Goal: Transaction & Acquisition: Purchase product/service

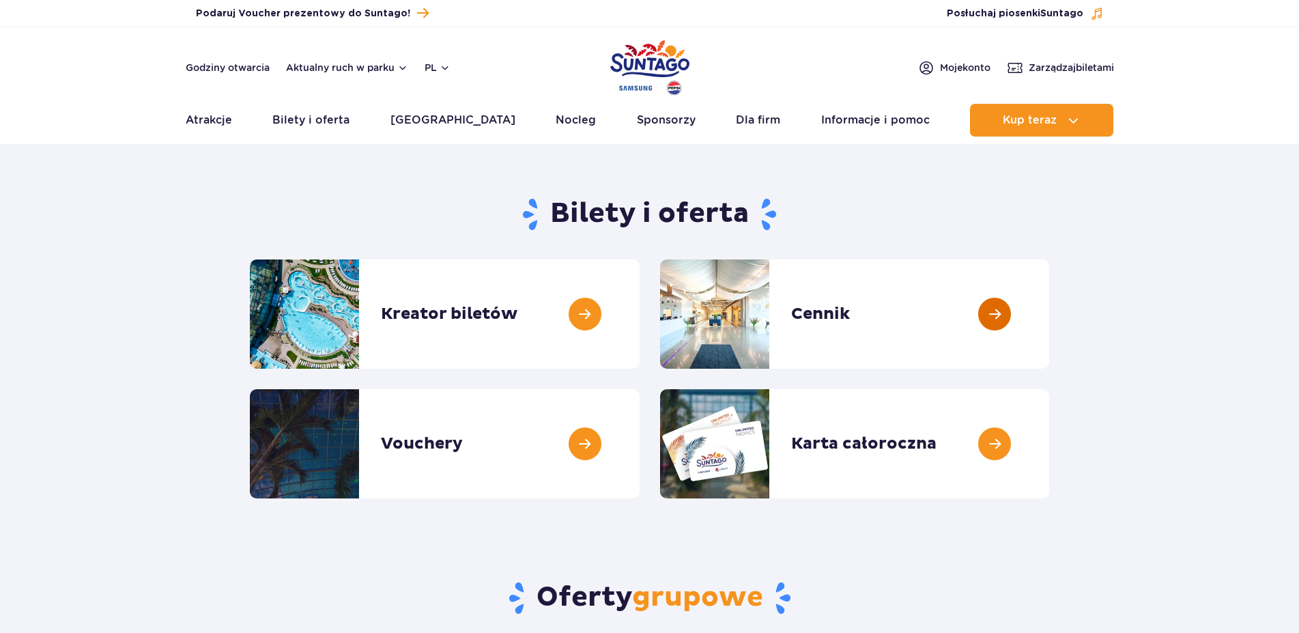
click at [1049, 313] on link at bounding box center [1049, 313] width 0 height 109
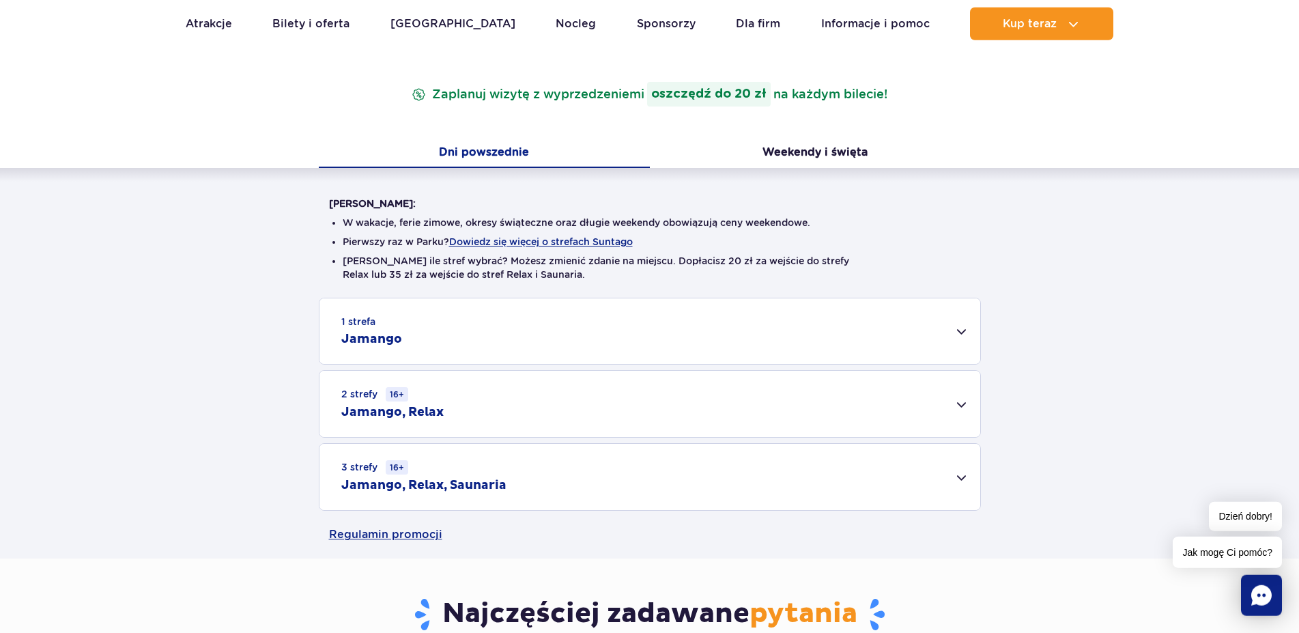
scroll to position [209, 0]
click at [657, 329] on div "1 strefa Jamango" at bounding box center [649, 330] width 661 height 66
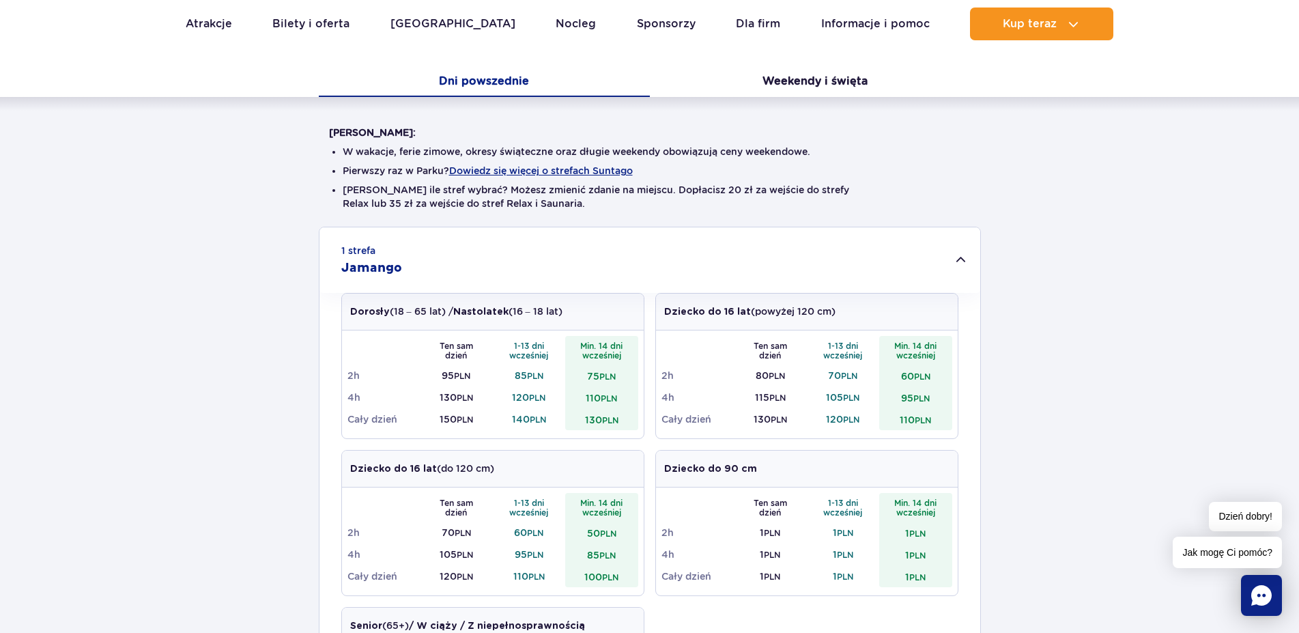
scroll to position [0, 0]
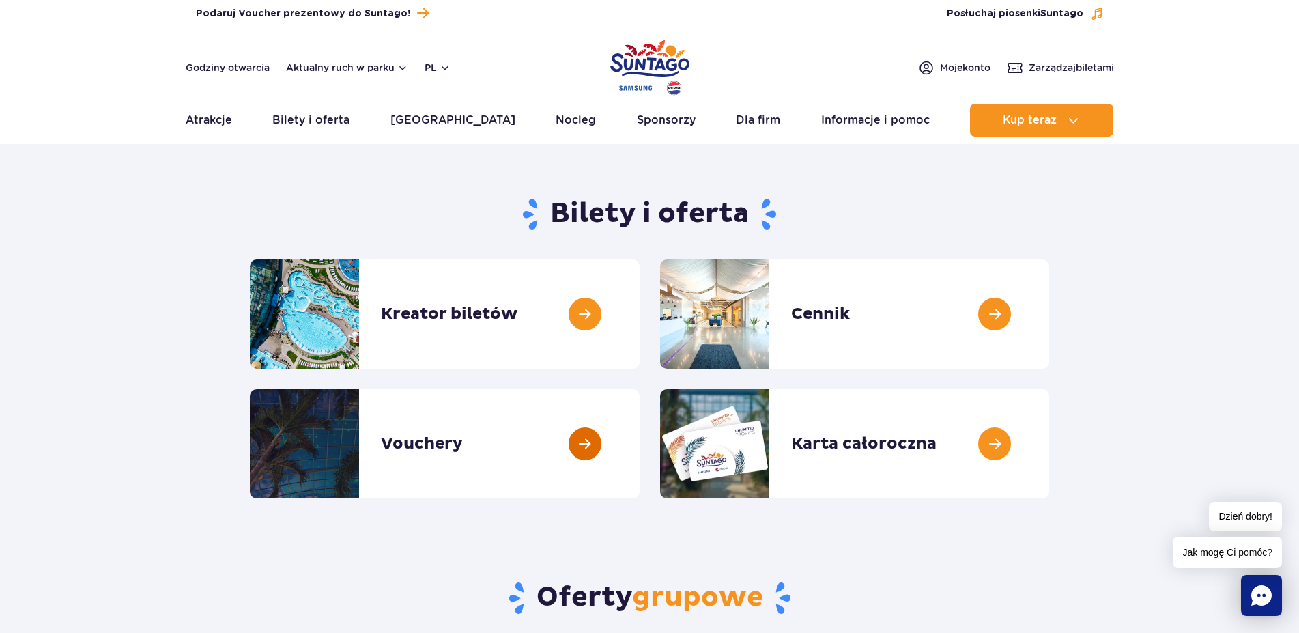
click at [640, 442] on link at bounding box center [640, 443] width 0 height 109
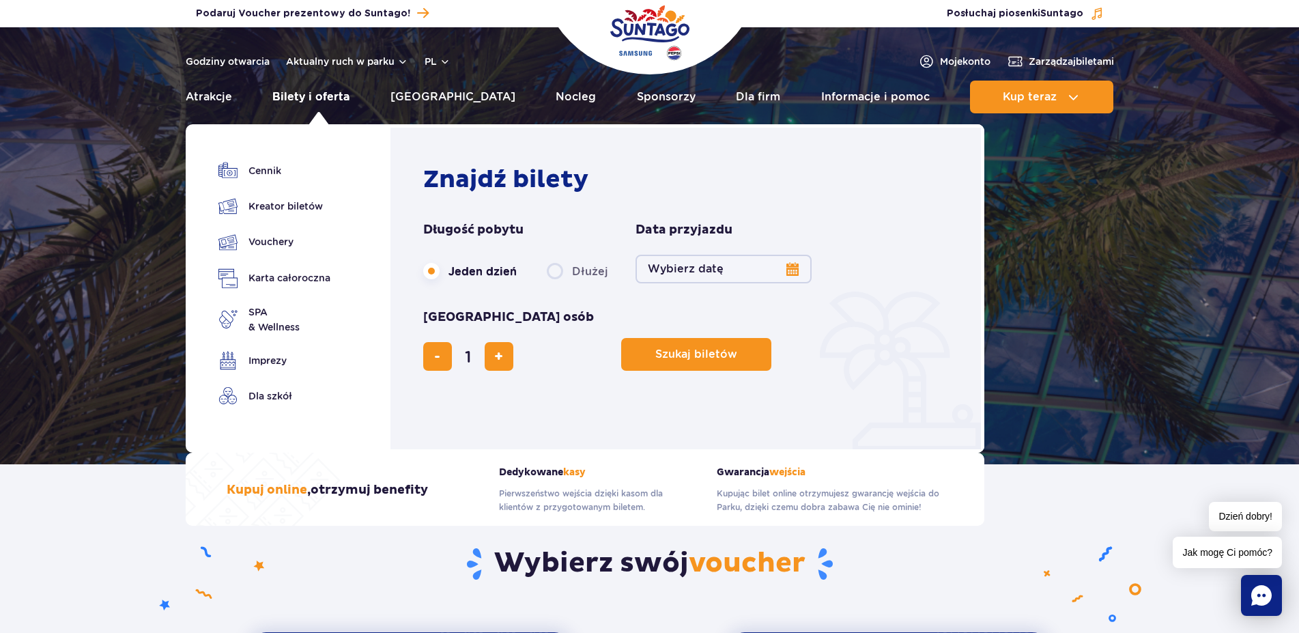
click at [328, 95] on link "Bilety i oferta" at bounding box center [310, 97] width 77 height 33
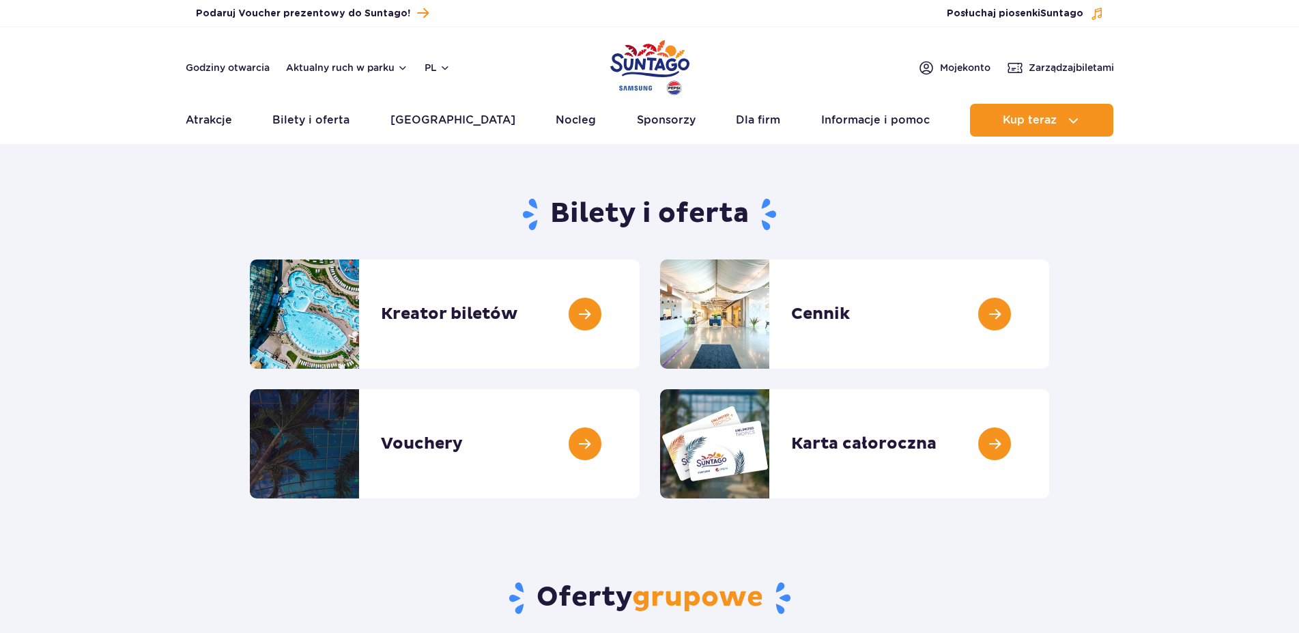
click at [1049, 317] on link at bounding box center [1049, 313] width 0 height 109
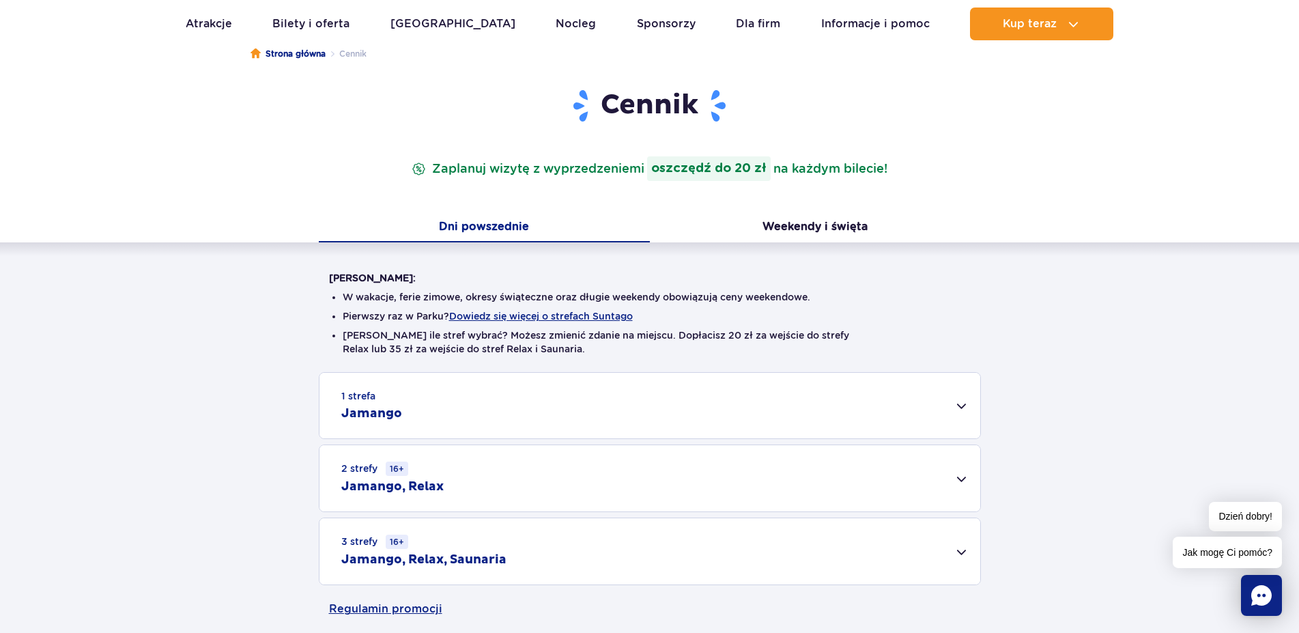
scroll to position [139, 0]
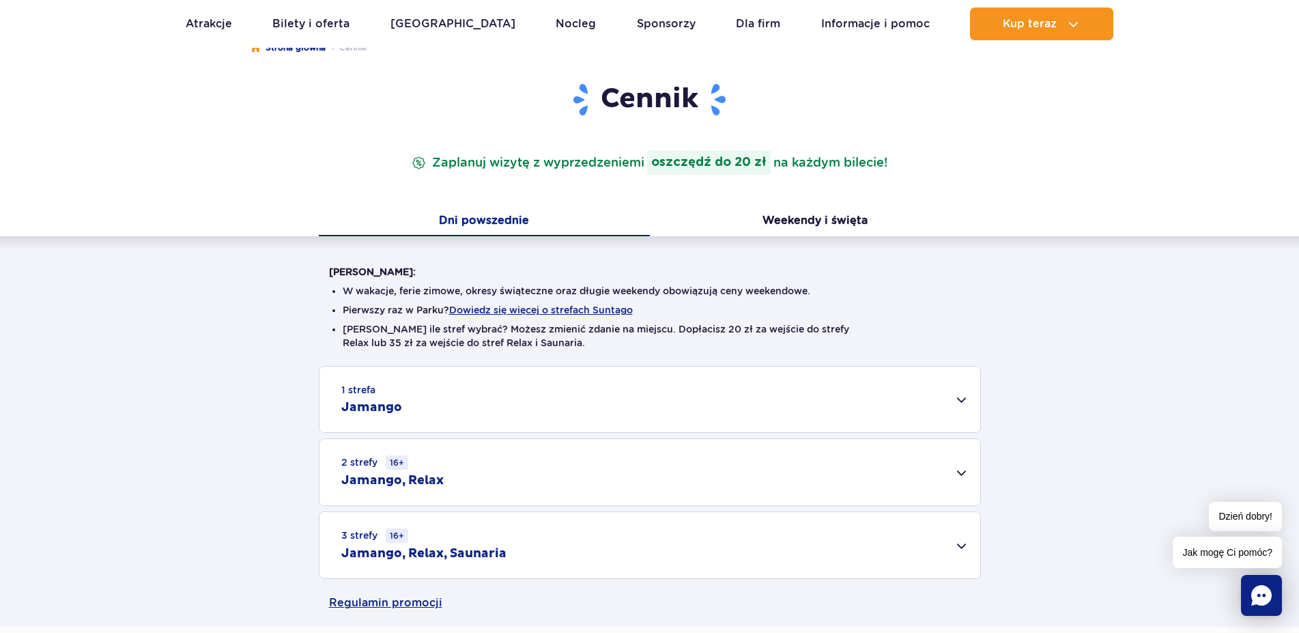
click at [492, 399] on div "1 strefa Jamango" at bounding box center [649, 400] width 661 height 66
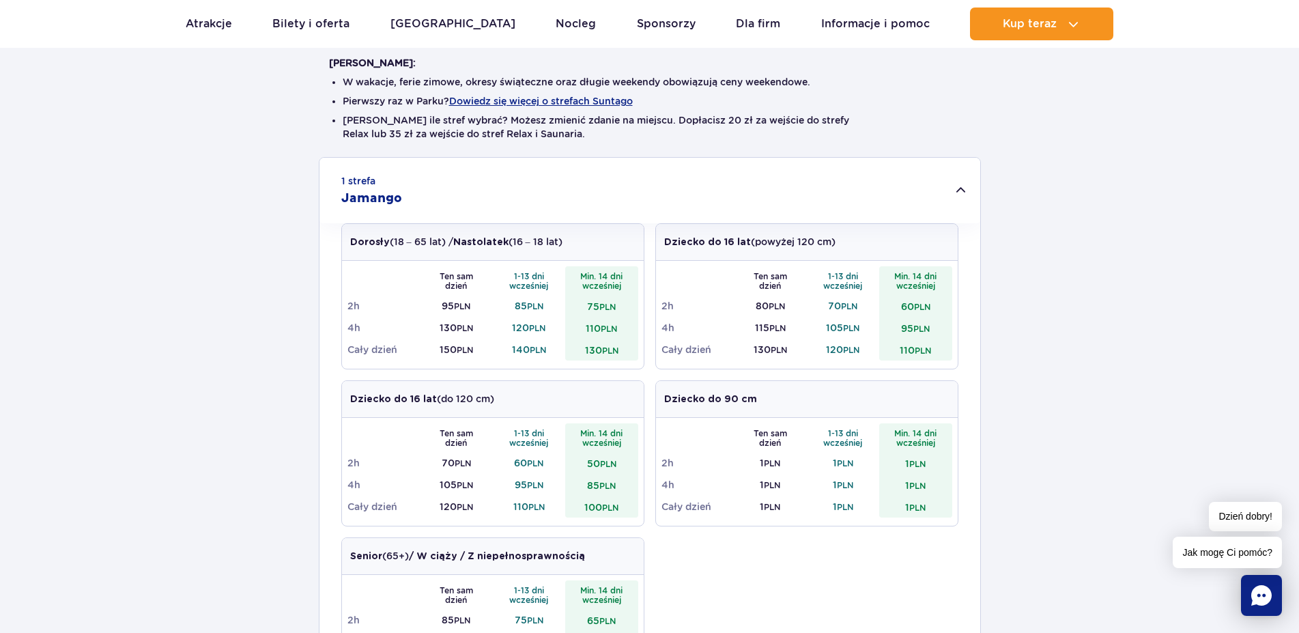
scroll to position [0, 0]
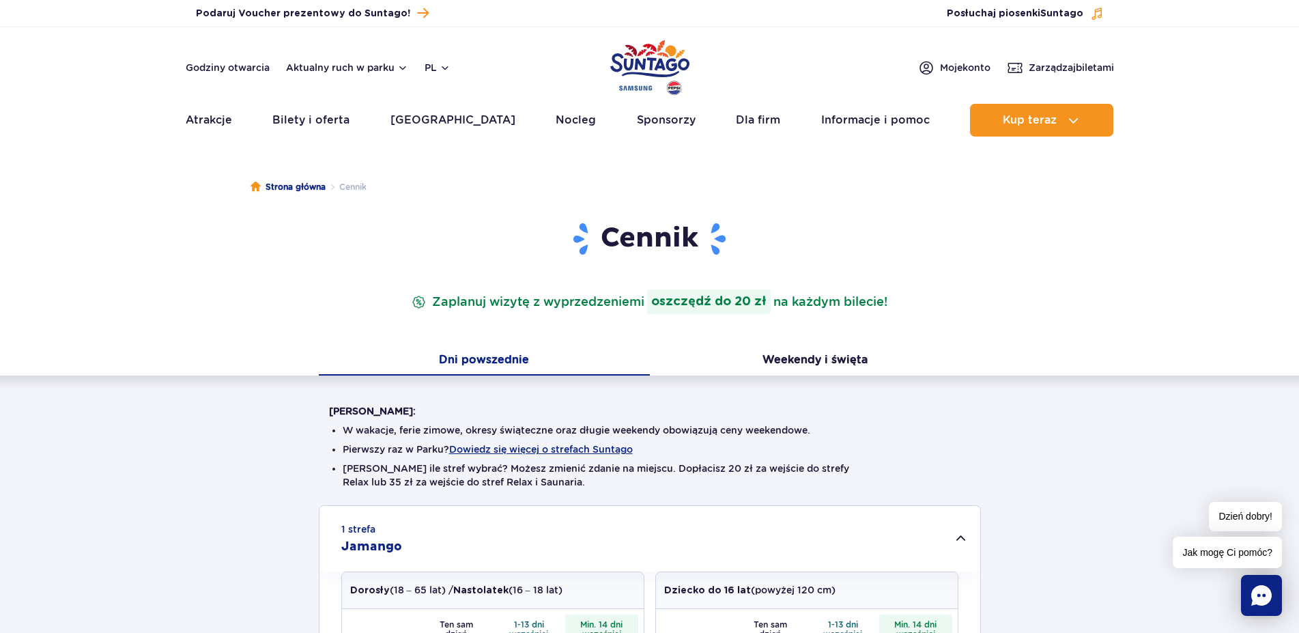
click at [637, 61] on img "Park of Poland" at bounding box center [649, 67] width 79 height 63
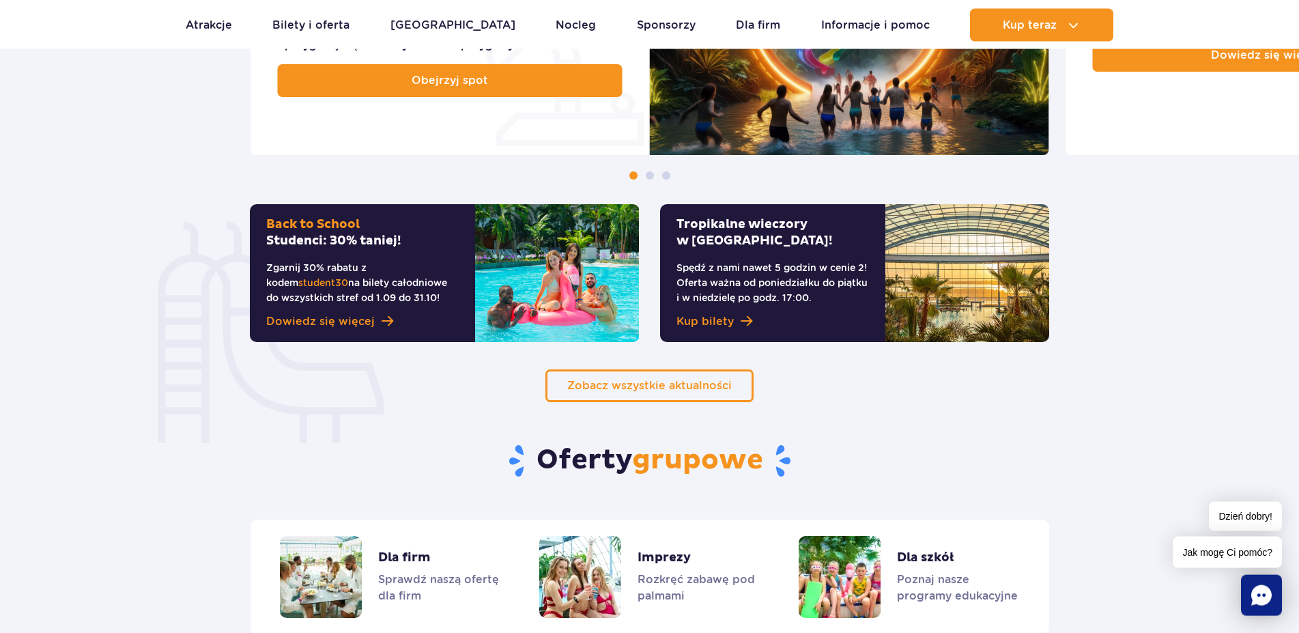
scroll to position [766, 0]
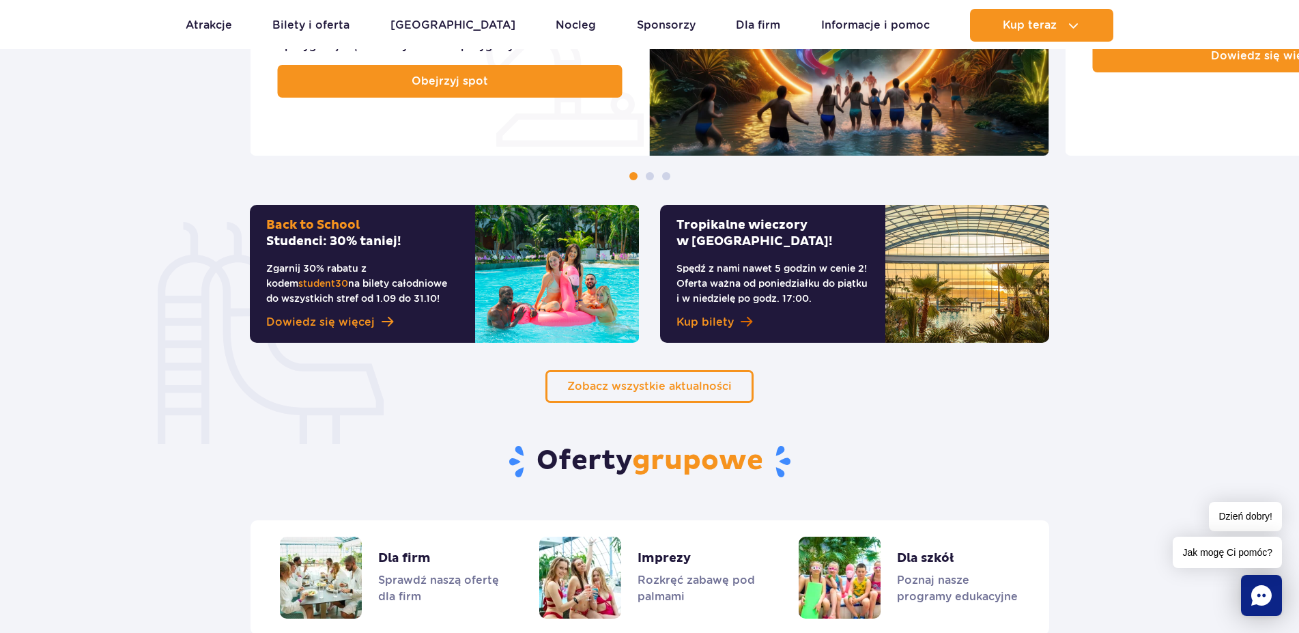
click at [695, 319] on span "Kup bilety" at bounding box center [704, 322] width 57 height 16
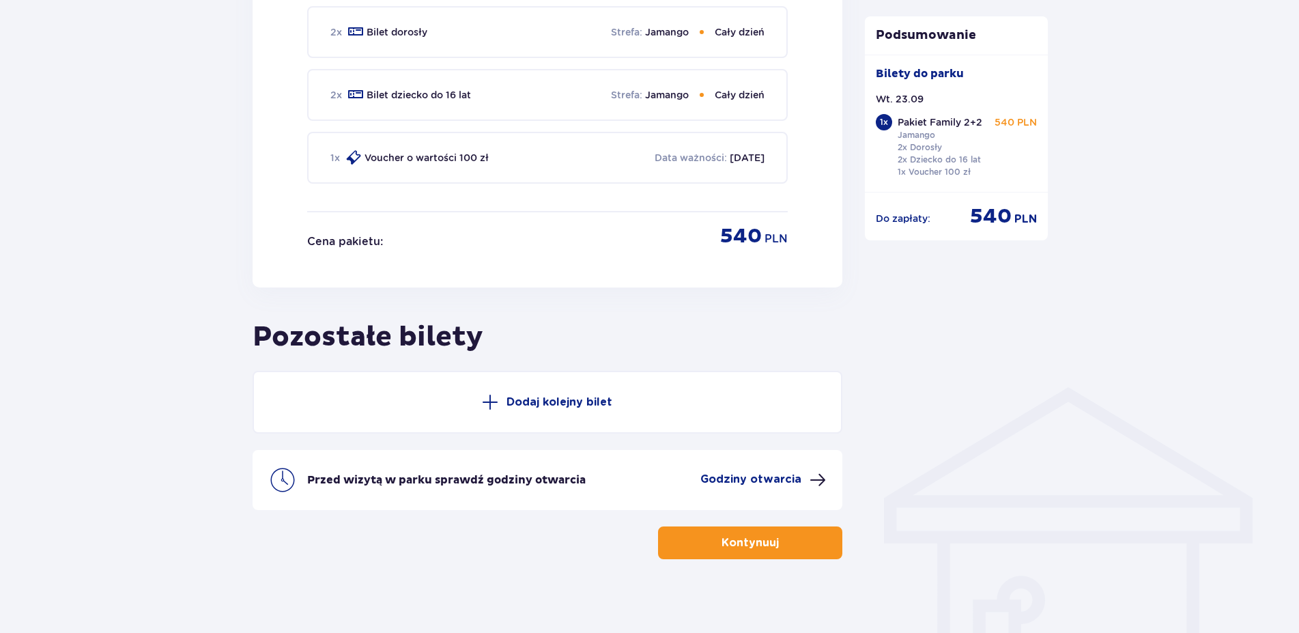
scroll to position [730, 0]
